Goal: Transaction & Acquisition: Obtain resource

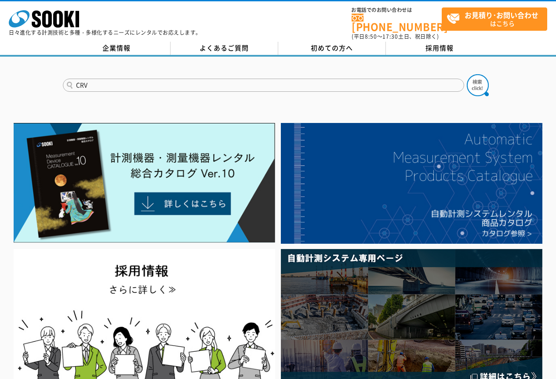
type input "CRV"
click at [467, 74] on button at bounding box center [478, 85] width 22 height 22
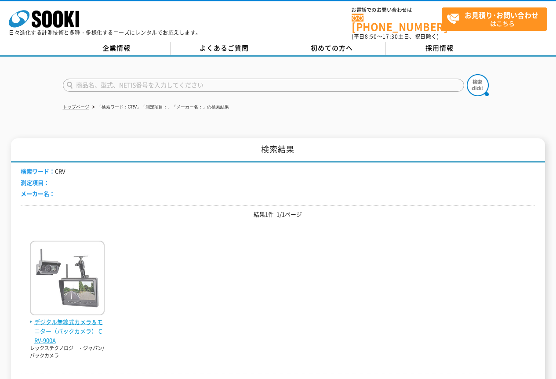
click at [66, 318] on span "デジタル無線式カメラ＆モニター（バックカメラ） CRV-900A" at bounding box center [67, 331] width 75 height 27
